Goal: Transaction & Acquisition: Purchase product/service

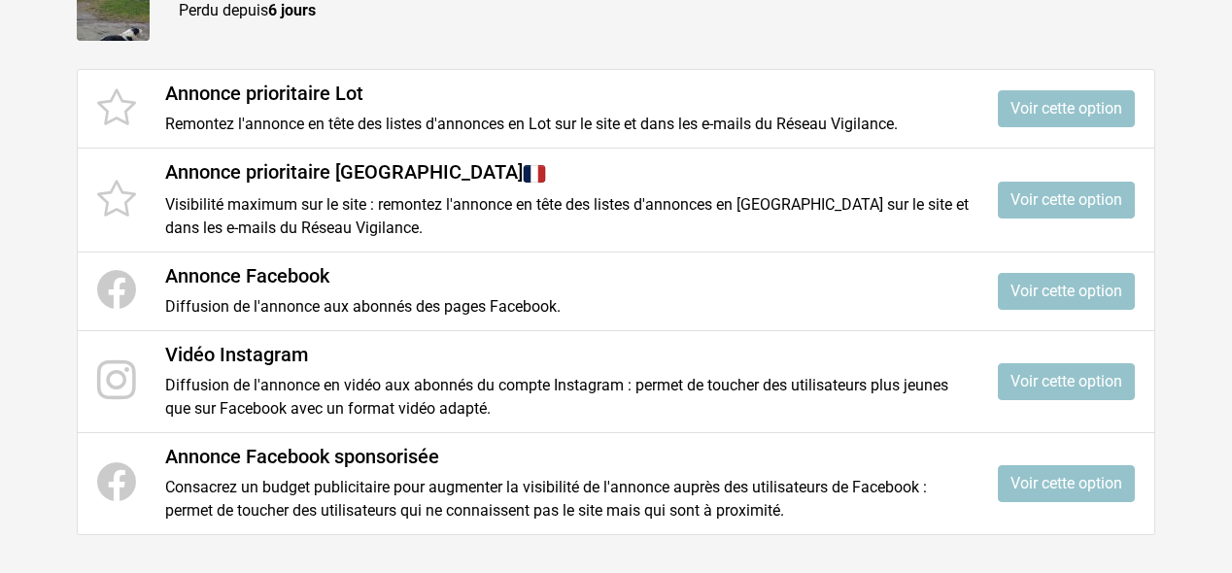
scroll to position [233, 0]
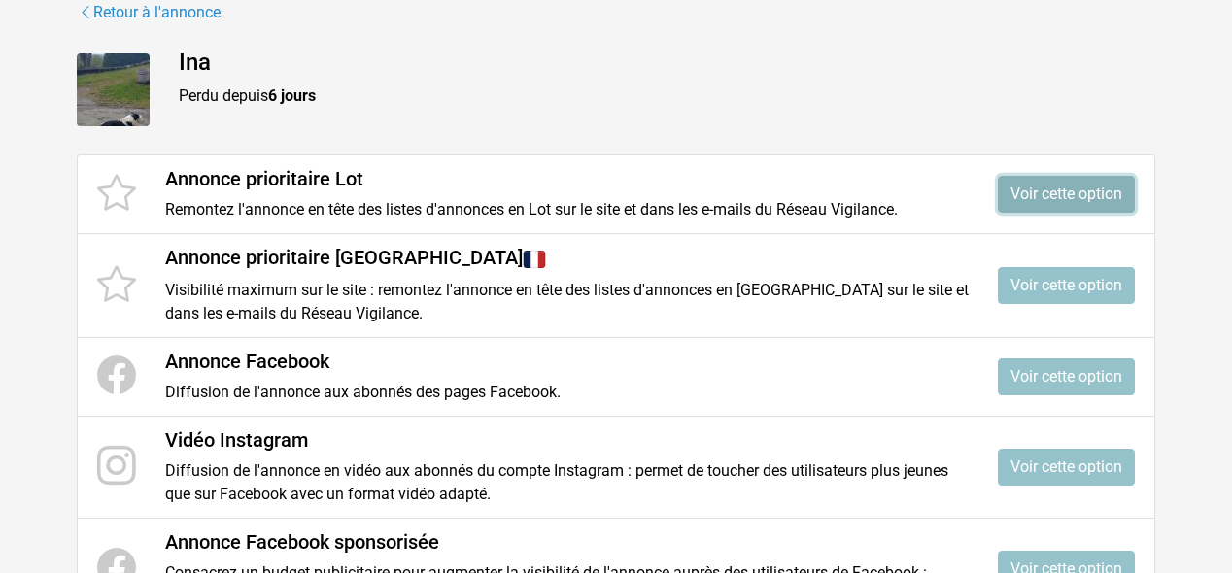
click at [1020, 182] on link "Voir cette option" at bounding box center [1066, 194] width 137 height 37
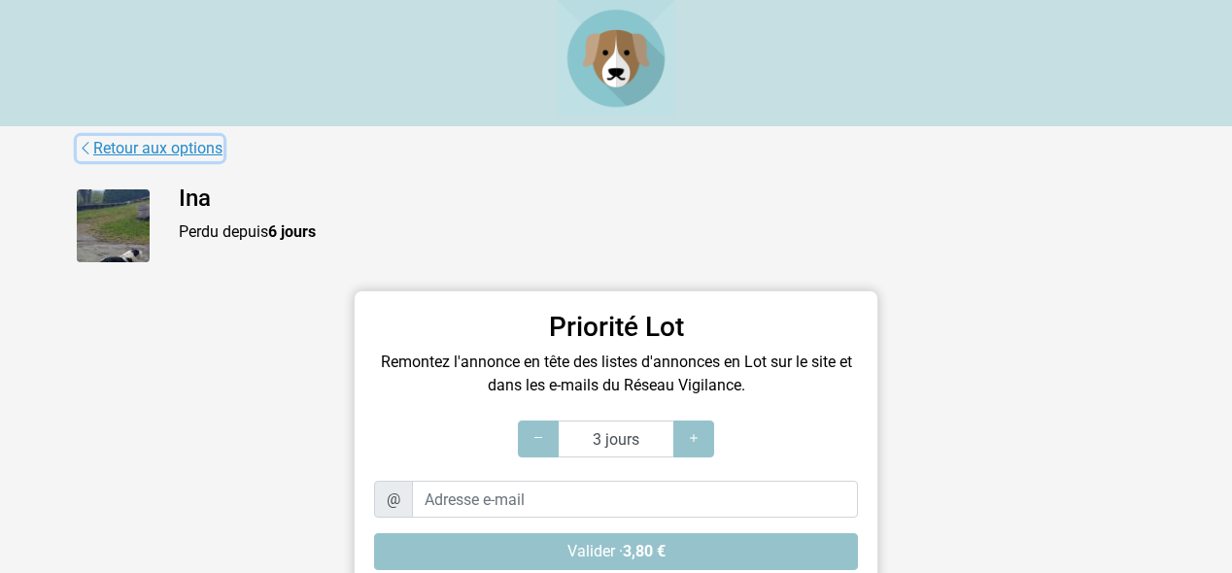
click at [96, 151] on link "Retour aux options" at bounding box center [150, 148] width 147 height 25
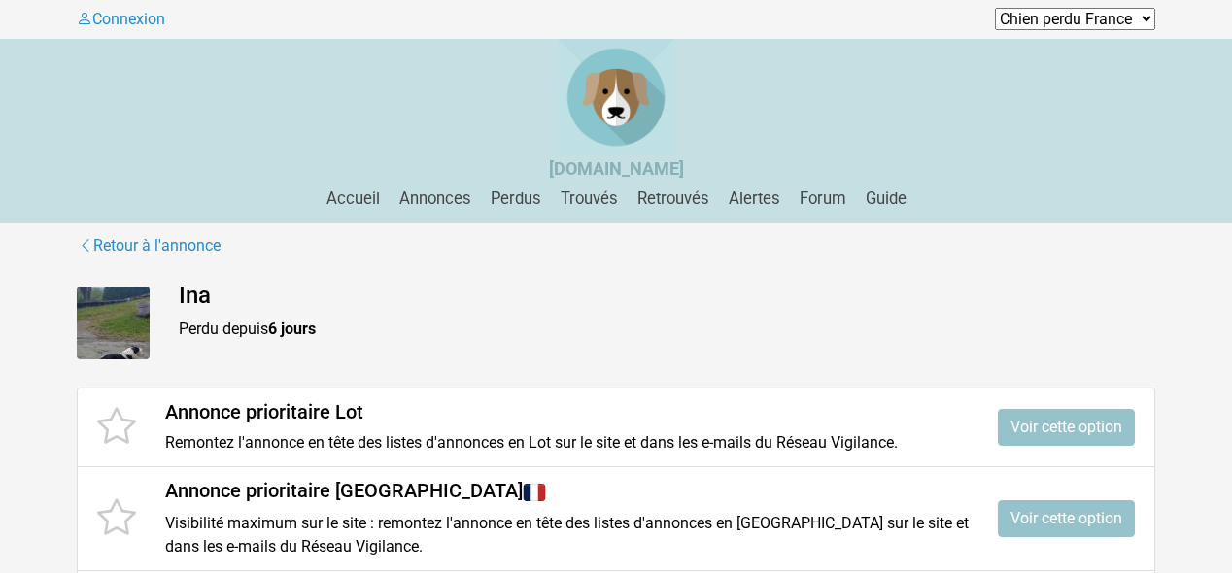
click at [194, 303] on h4 "Ina" at bounding box center [667, 296] width 977 height 28
click at [169, 245] on link "Retour à l'annonce" at bounding box center [149, 245] width 145 height 25
